Goal: Information Seeking & Learning: Learn about a topic

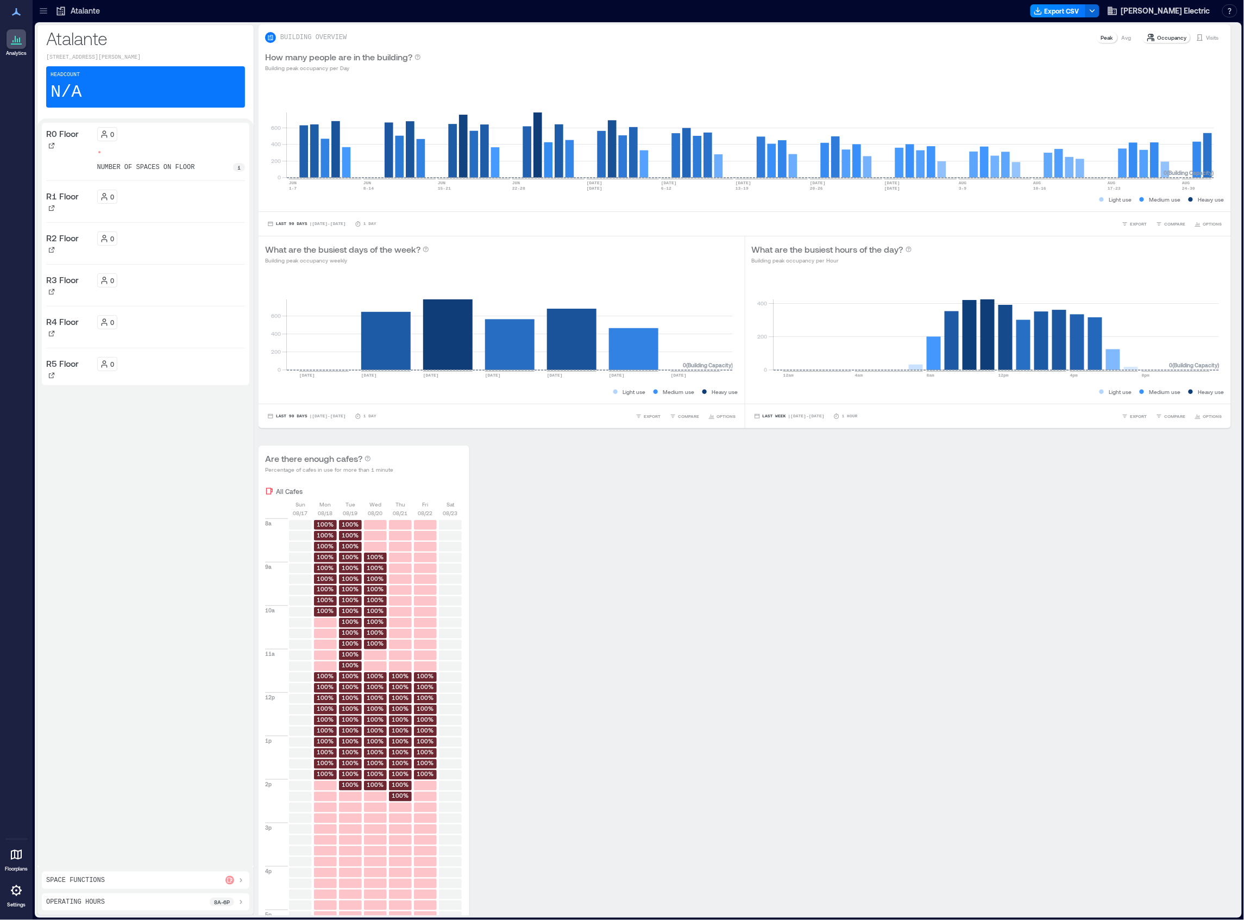
click at [41, 8] on icon at bounding box center [43, 10] width 11 height 11
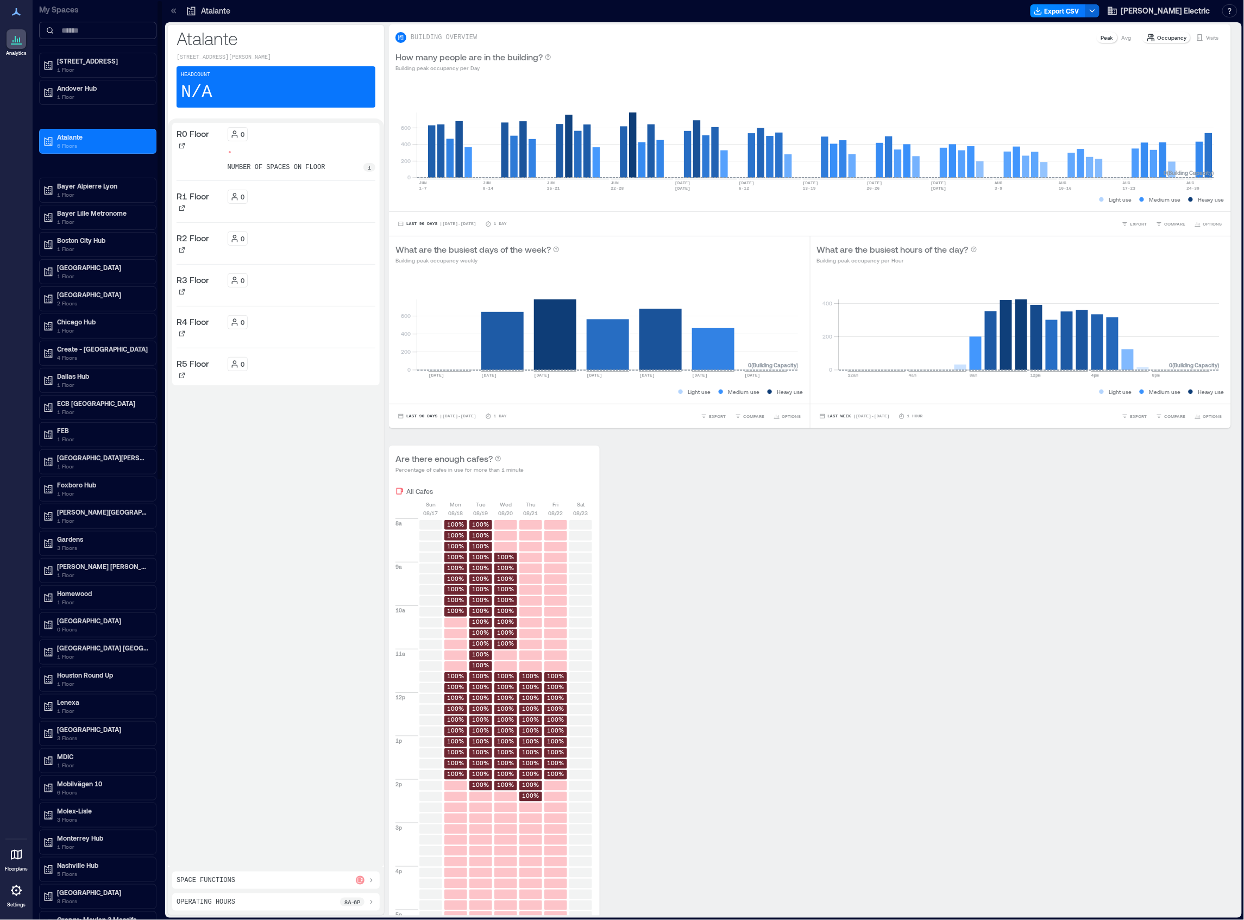
click at [107, 33] on input at bounding box center [97, 30] width 117 height 17
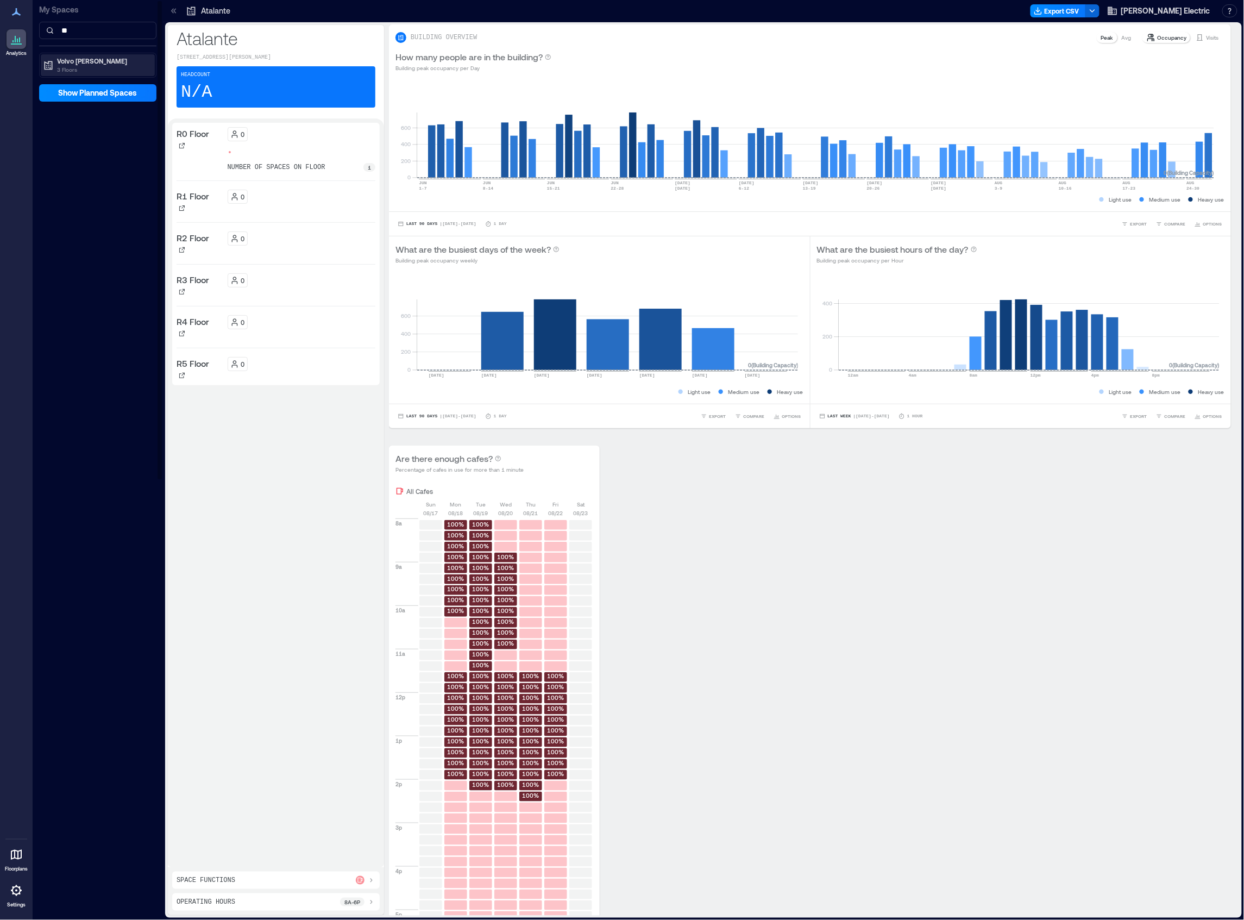
click at [75, 67] on p "3 Floors" at bounding box center [102, 69] width 91 height 9
click at [59, 100] on p "AB2" at bounding box center [62, 100] width 12 height 9
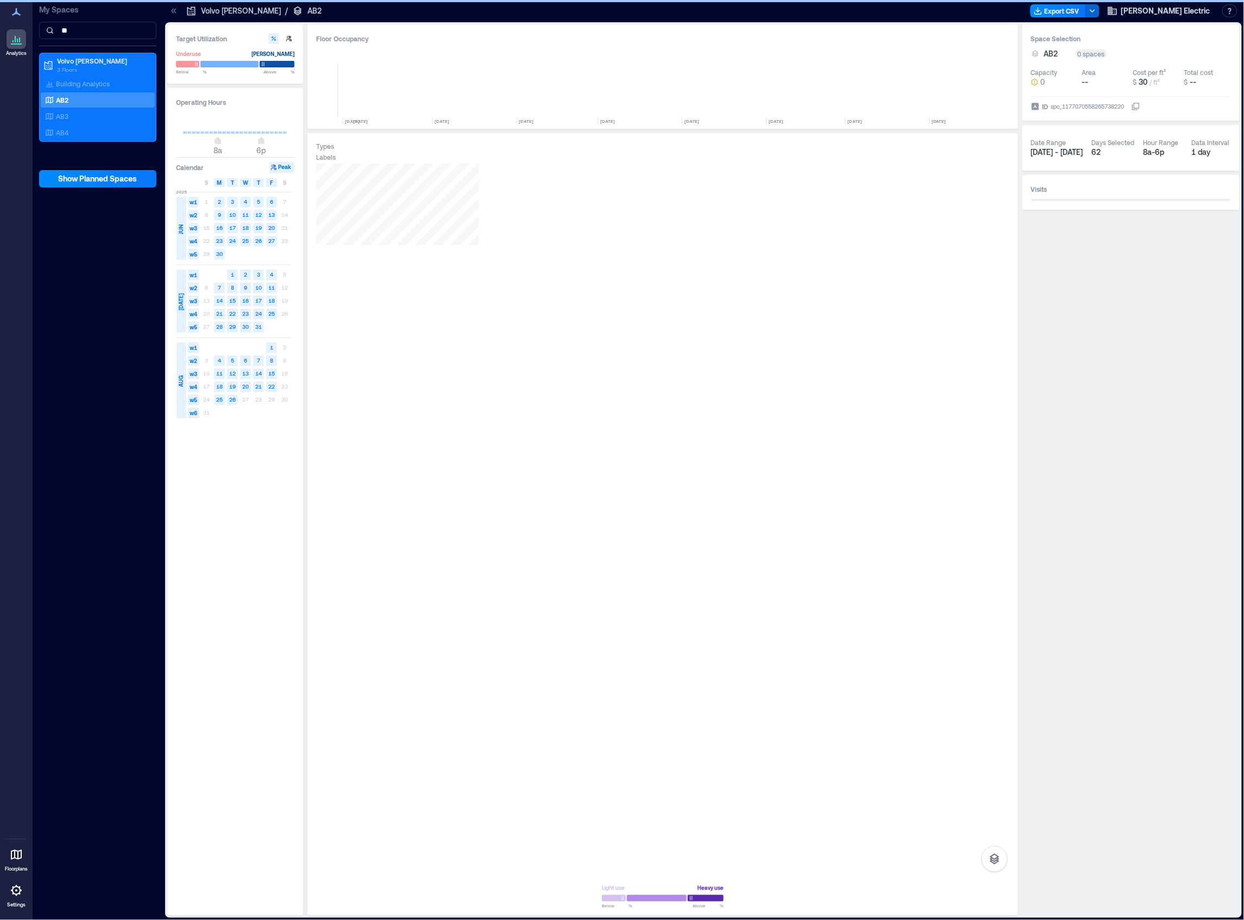
scroll to position [0, 1315]
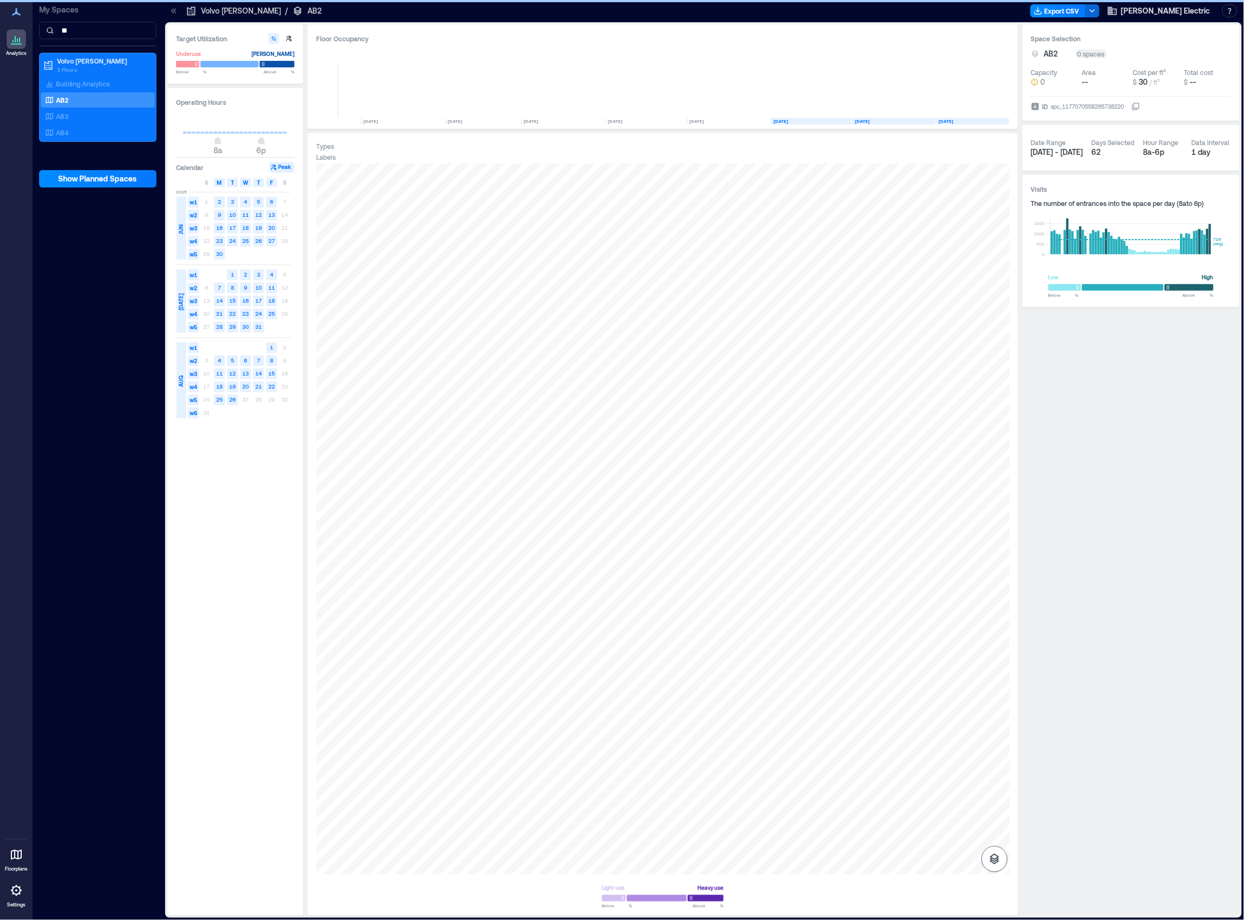
click at [1000, 856] on icon "button" at bounding box center [994, 858] width 13 height 13
click at [1001, 801] on icon "button" at bounding box center [994, 801] width 13 height 13
click at [566, 256] on div "A0DXW057" at bounding box center [663, 519] width 694 height 711
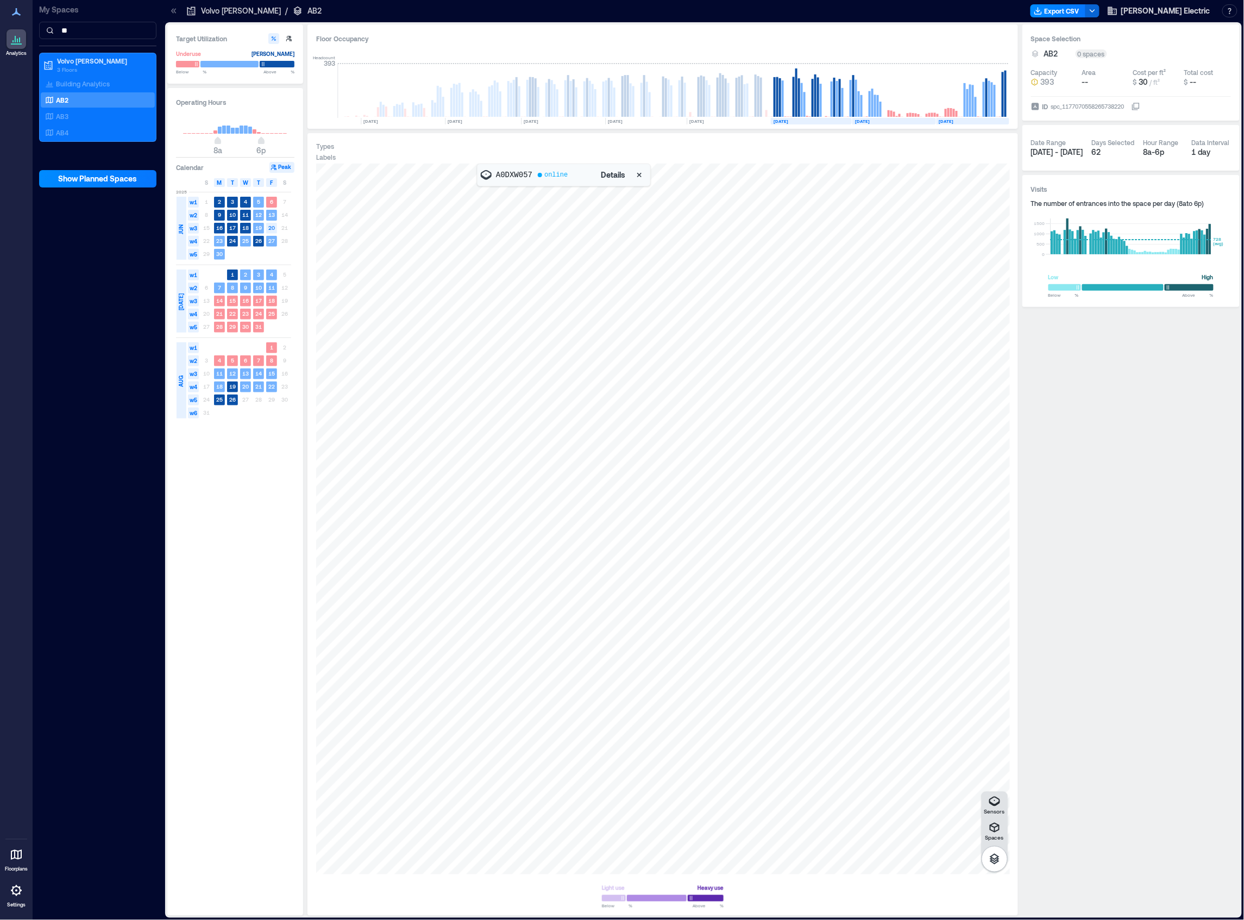
click at [607, 175] on span "Details" at bounding box center [613, 174] width 24 height 11
click at [495, 843] on div "A1EQW016" at bounding box center [663, 519] width 694 height 711
click at [75, 33] on input "**" at bounding box center [97, 30] width 117 height 17
type input "*"
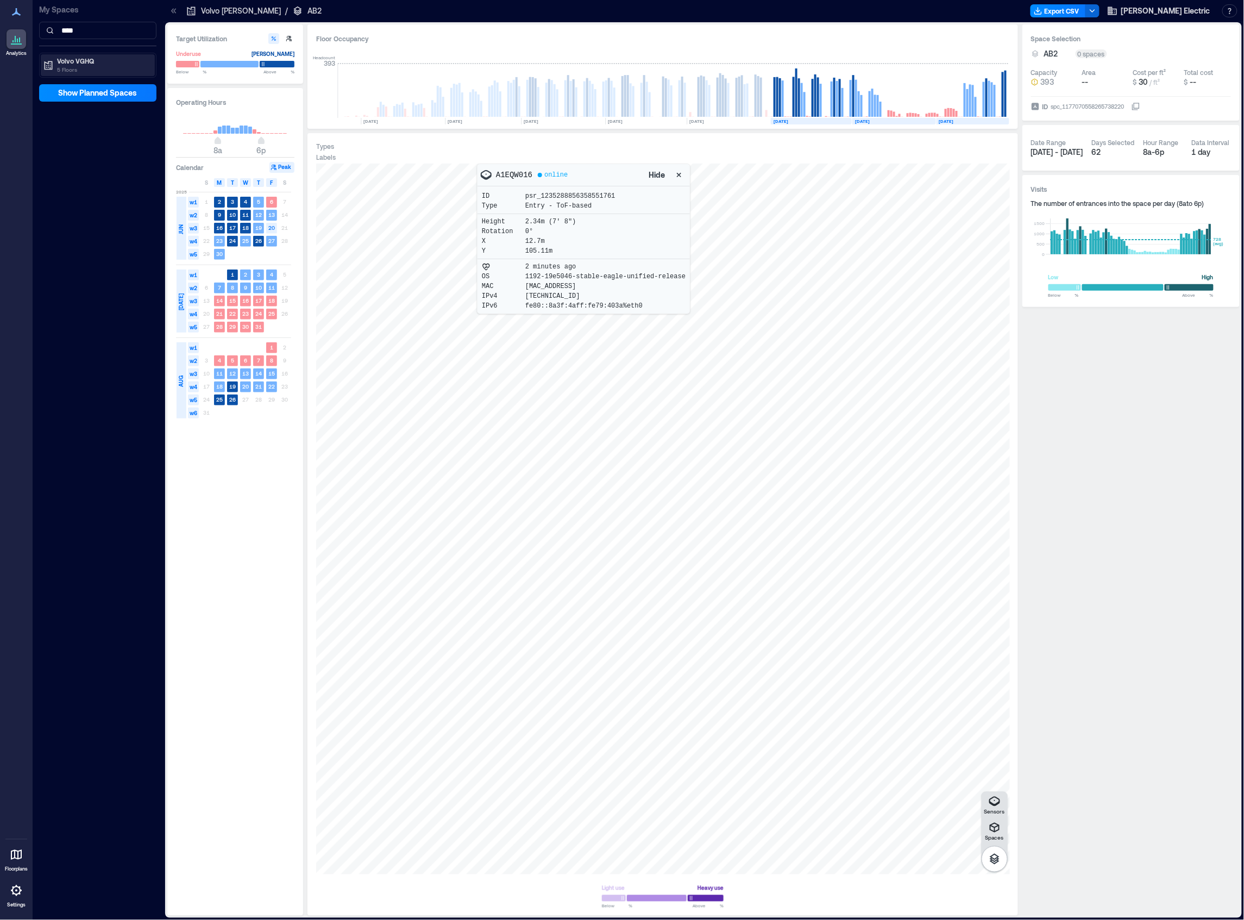
type input "****"
click at [74, 61] on p "Volvo VGHQ" at bounding box center [102, 60] width 91 height 9
click at [87, 101] on p "Volvo VGHQ: 3rd floor" at bounding box center [88, 100] width 65 height 9
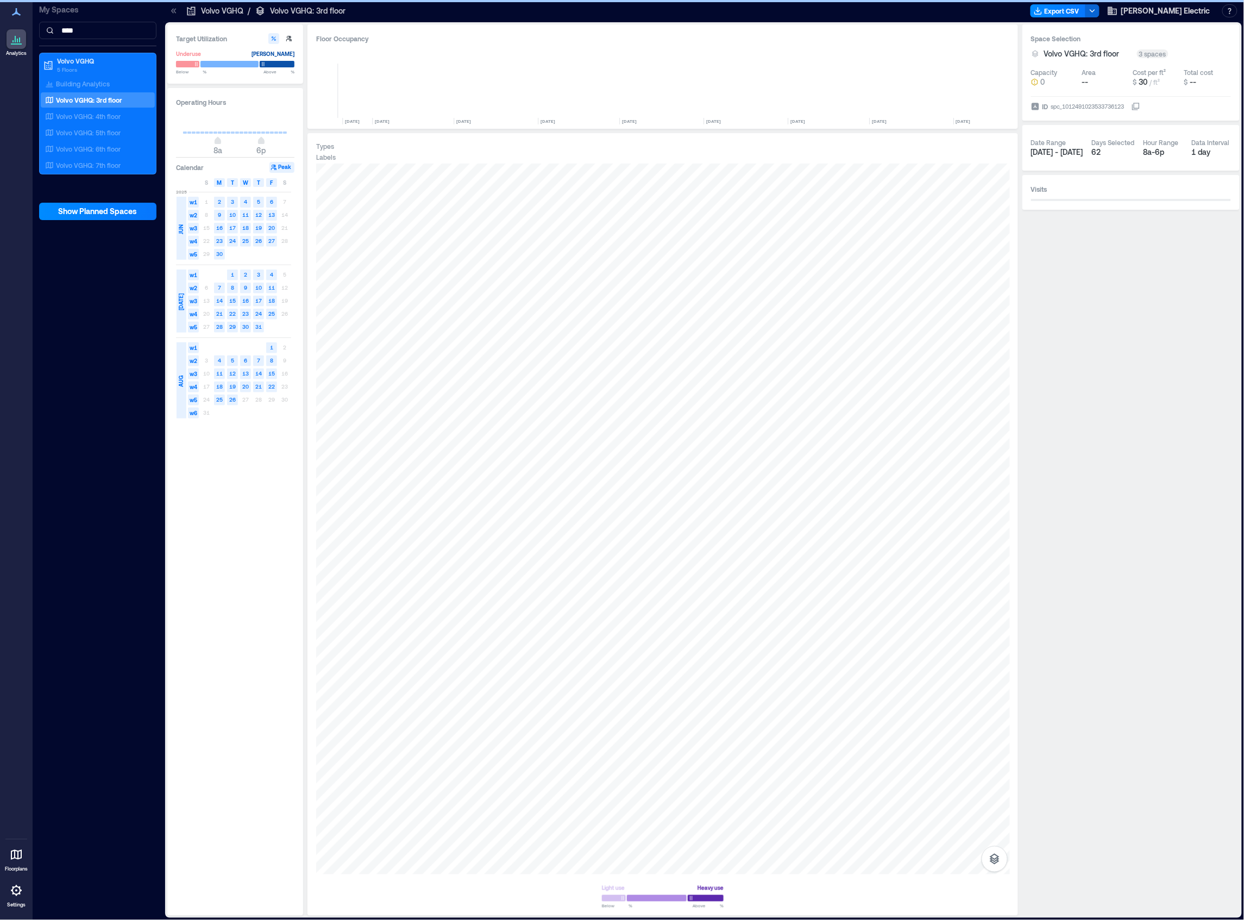
scroll to position [0, 2743]
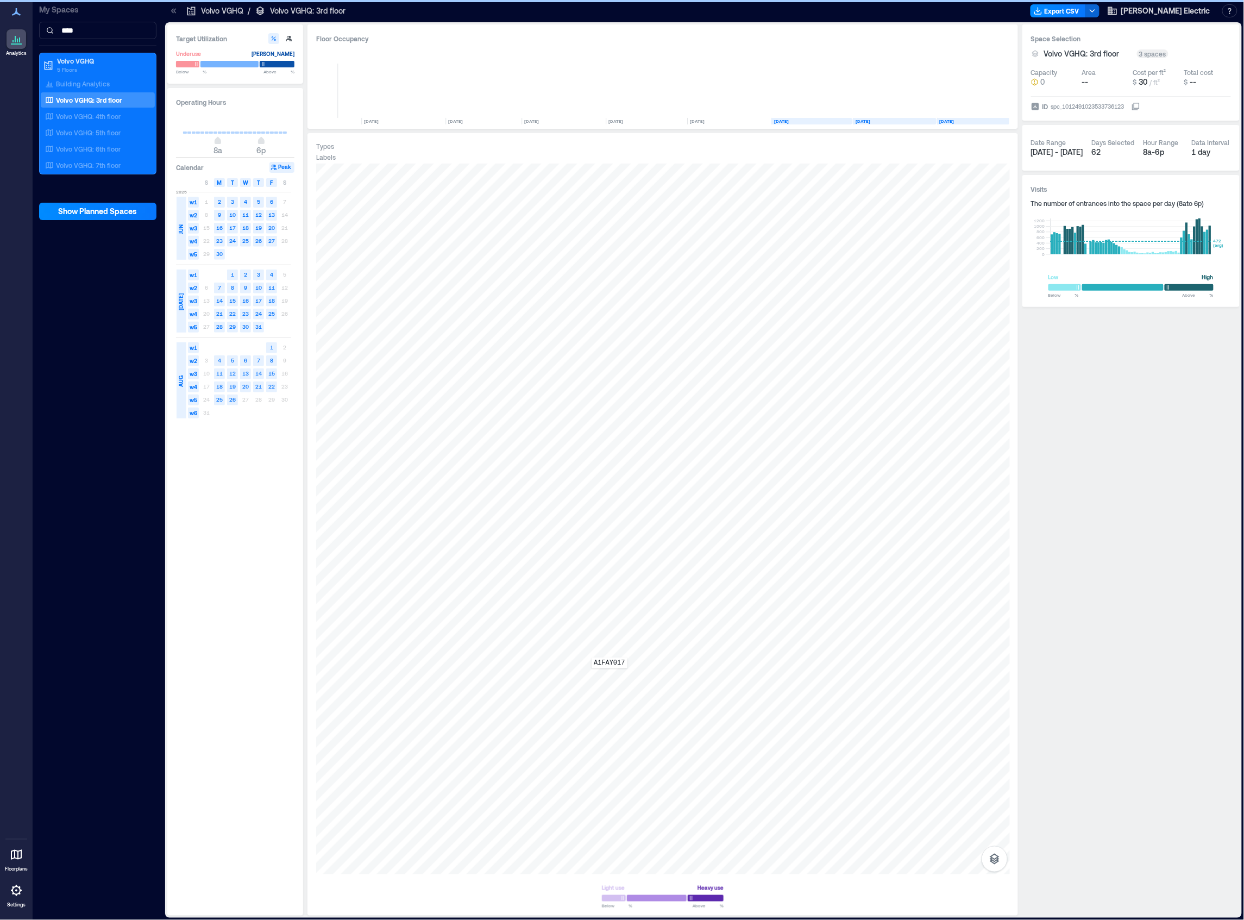
click at [610, 676] on div "A1FAY017" at bounding box center [663, 519] width 694 height 711
click at [610, 173] on span "Details" at bounding box center [613, 174] width 24 height 11
